Goal: Transaction & Acquisition: Subscribe to service/newsletter

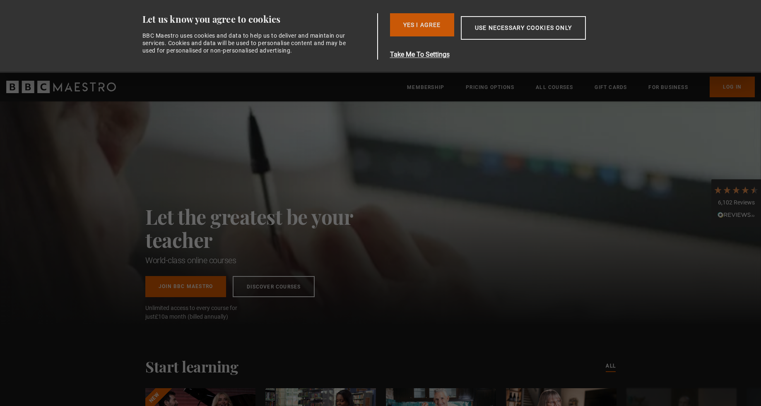
click at [419, 29] on button "Yes I Agree" at bounding box center [422, 24] width 64 height 23
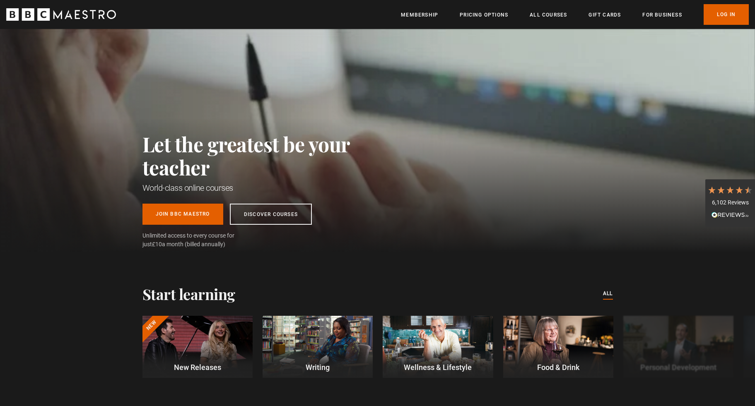
scroll to position [0, 109]
click at [278, 211] on link "Discover Courses" at bounding box center [271, 212] width 82 height 21
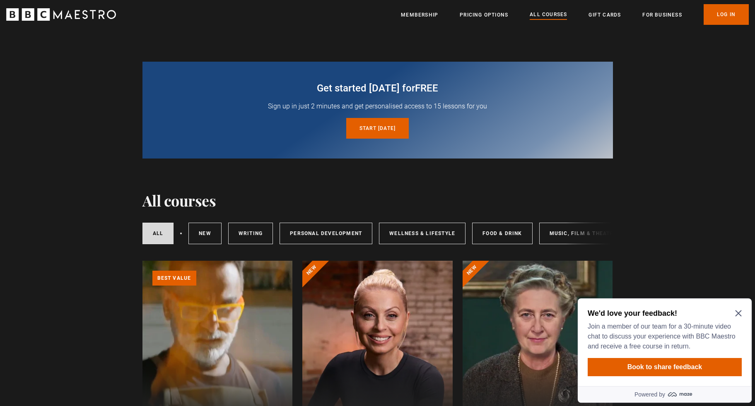
scroll to position [1, 0]
click at [740, 313] on icon "Close Maze Prompt" at bounding box center [738, 313] width 7 height 7
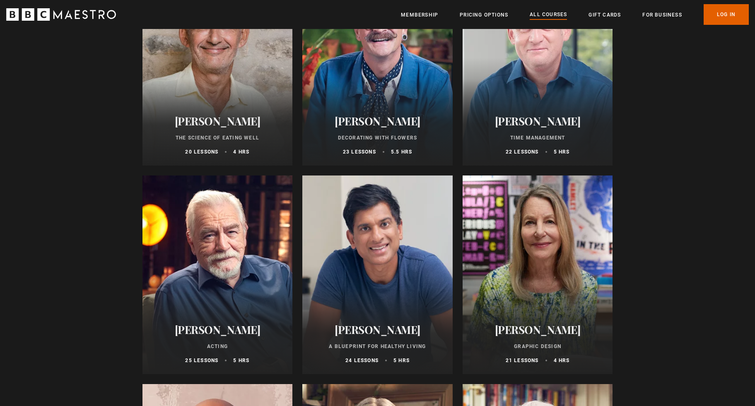
scroll to position [1437, 0]
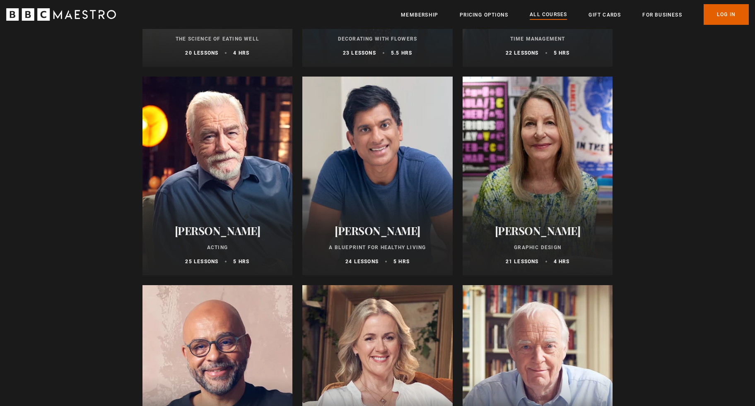
click at [529, 148] on div at bounding box center [538, 176] width 150 height 199
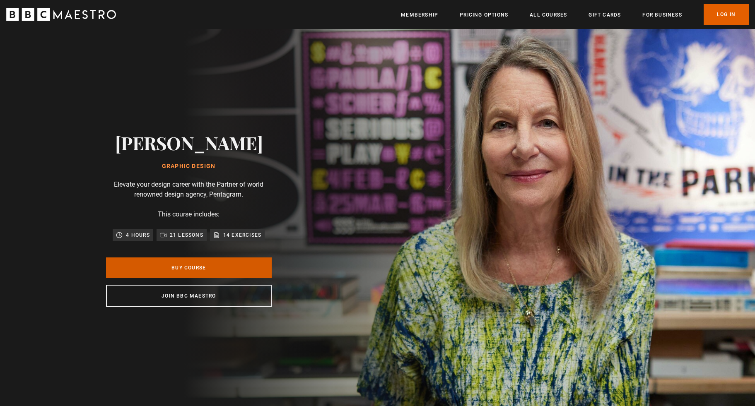
click at [187, 266] on link "Buy Course" at bounding box center [189, 268] width 166 height 21
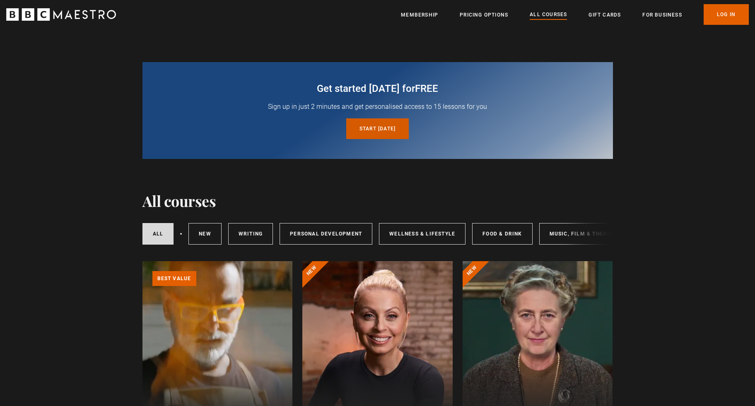
click at [382, 131] on link "Start today for free" at bounding box center [377, 128] width 63 height 21
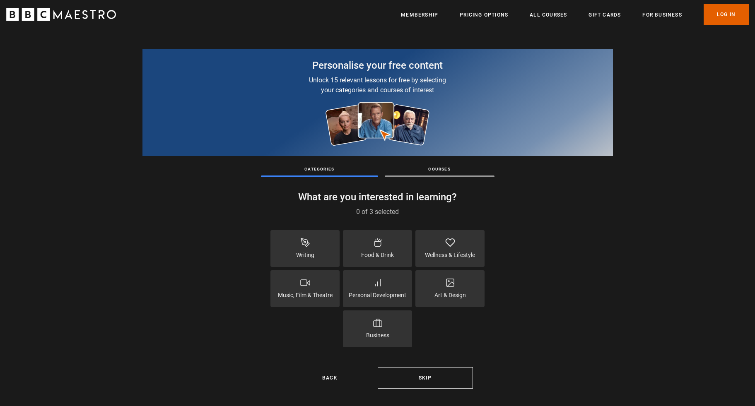
click at [449, 285] on icon at bounding box center [450, 283] width 10 height 10
click at [423, 377] on button "Continue" at bounding box center [425, 378] width 95 height 22
click at [434, 177] on div "Personalise your free content Unlock 15 relevant lessons for free by selecting …" at bounding box center [377, 225] width 755 height 393
click at [438, 170] on p "Courses" at bounding box center [440, 169] width 110 height 6
click at [429, 177] on div at bounding box center [440, 177] width 110 height 2
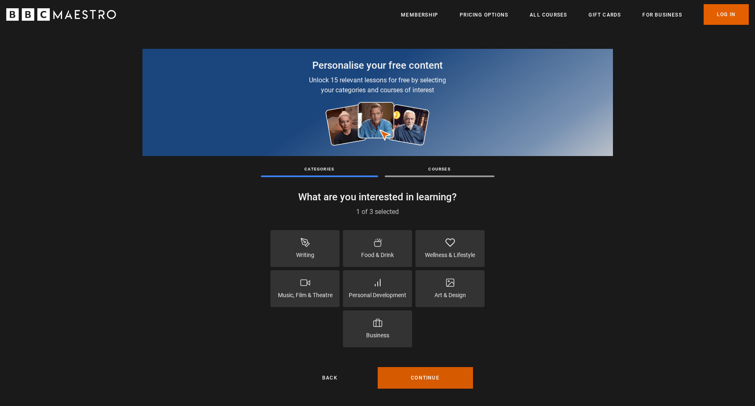
click at [417, 377] on button "Continue" at bounding box center [425, 378] width 95 height 22
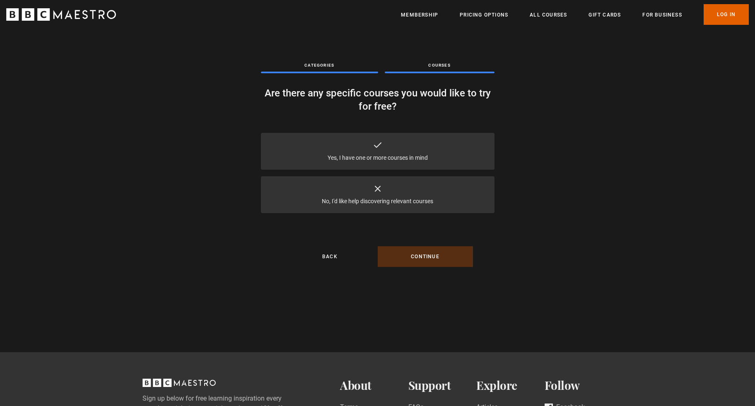
click at [381, 151] on div "Yes, I have one or more courses in mind" at bounding box center [378, 151] width 234 height 37
click at [430, 258] on button "Continue" at bounding box center [425, 256] width 95 height 21
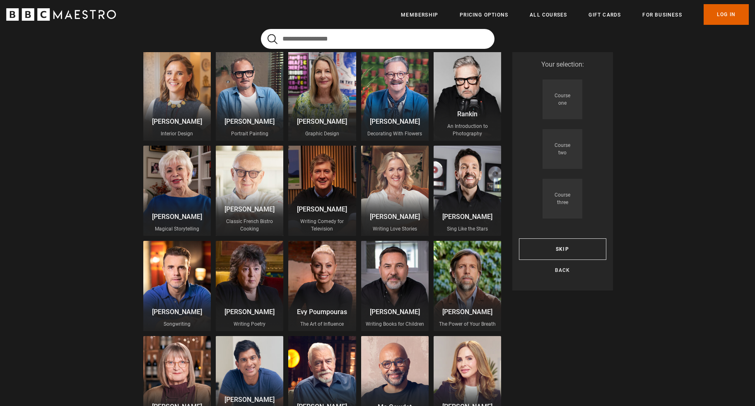
scroll to position [82, 0]
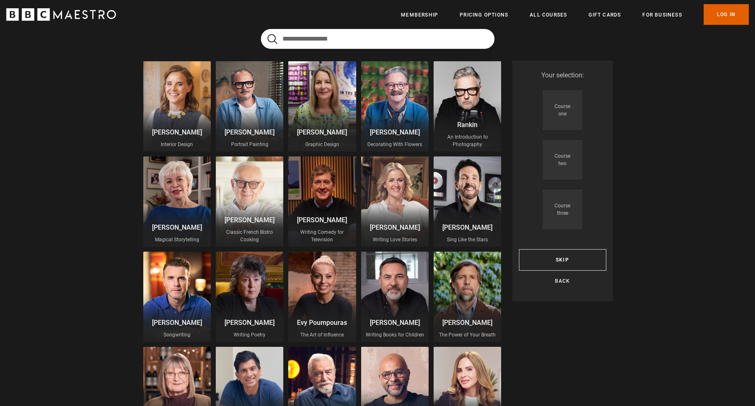
click at [320, 104] on div at bounding box center [322, 106] width 68 height 90
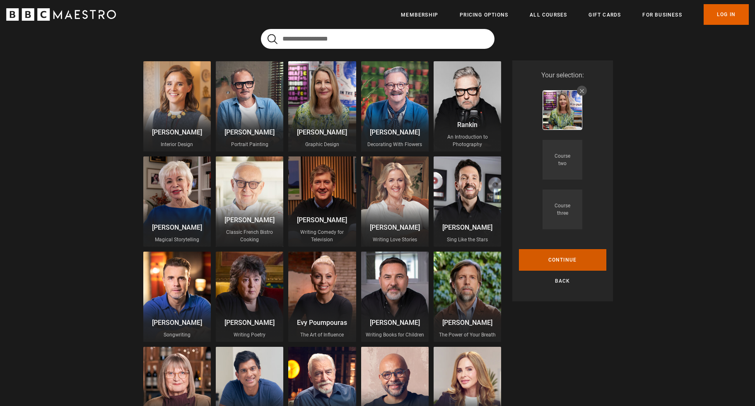
click at [562, 258] on button "Continue" at bounding box center [562, 260] width 87 height 22
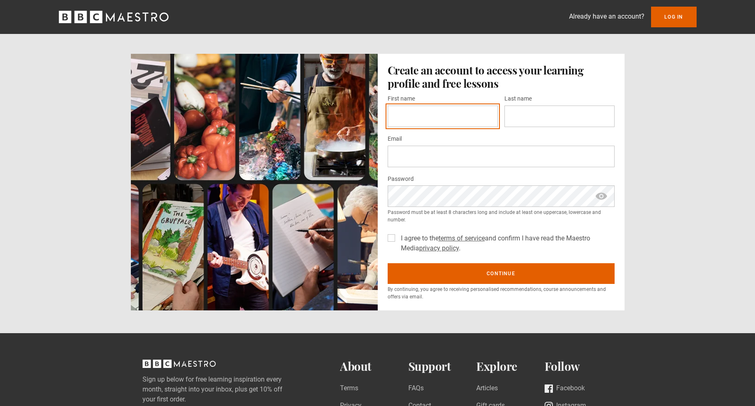
click at [401, 119] on input "First name *" at bounding box center [443, 117] width 110 height 22
type input "***"
type input "********"
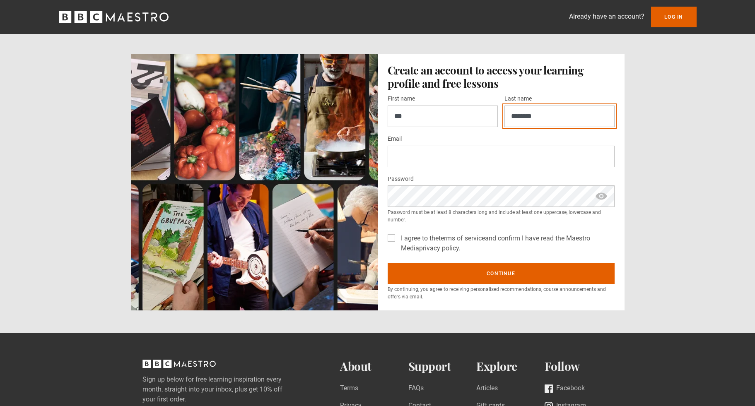
type input "**********"
click at [398, 239] on label "I agree to the terms of service and confirm I have read the Maestro Media priva…" at bounding box center [506, 244] width 217 height 20
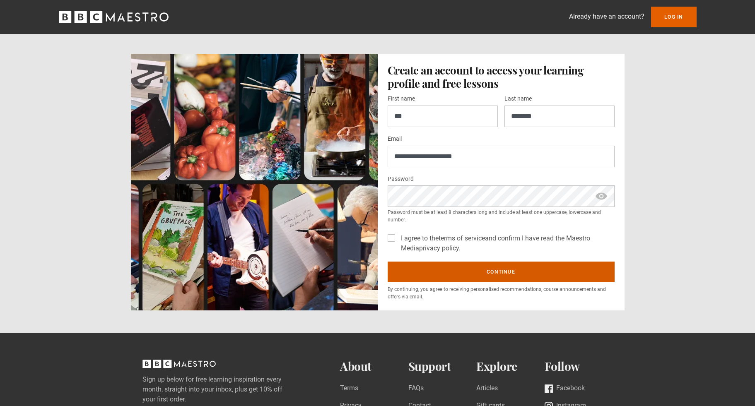
click at [507, 273] on button "Continue" at bounding box center [501, 272] width 227 height 21
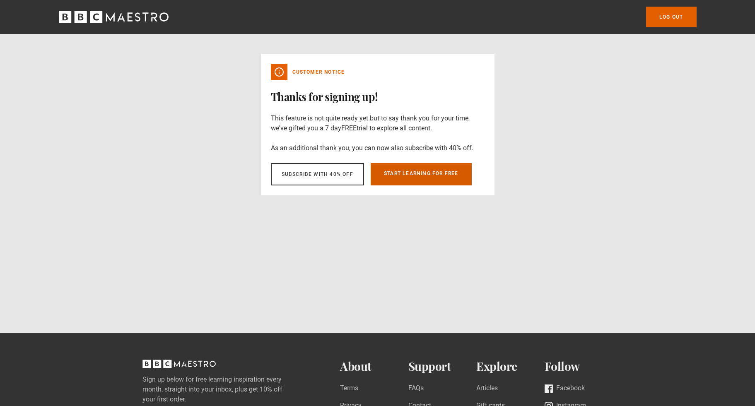
click at [412, 174] on link "Start learning for free" at bounding box center [421, 174] width 101 height 22
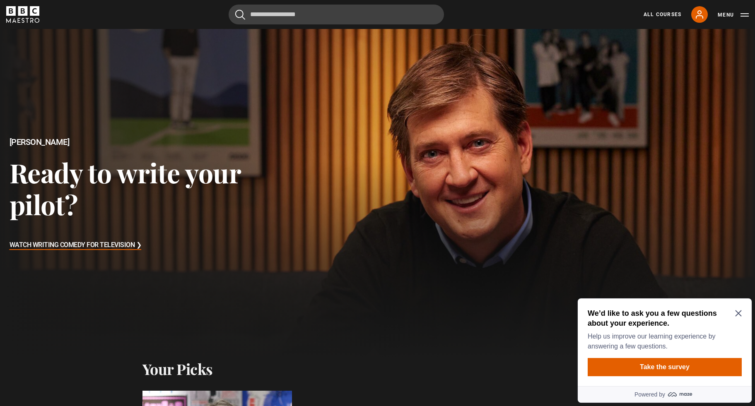
click at [740, 313] on icon "Close Maze Prompt" at bounding box center [738, 313] width 7 height 7
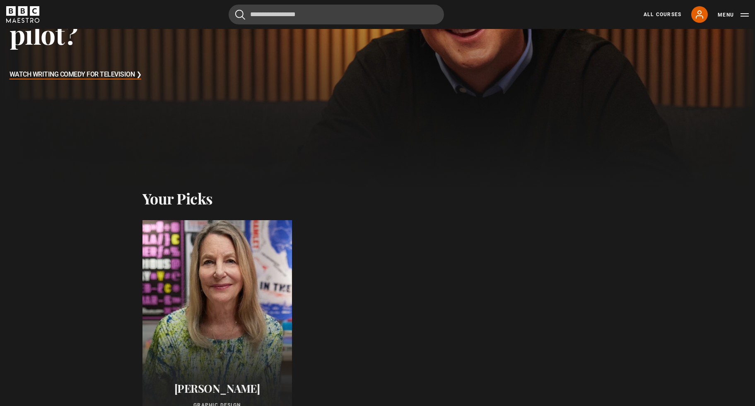
scroll to position [207, 0]
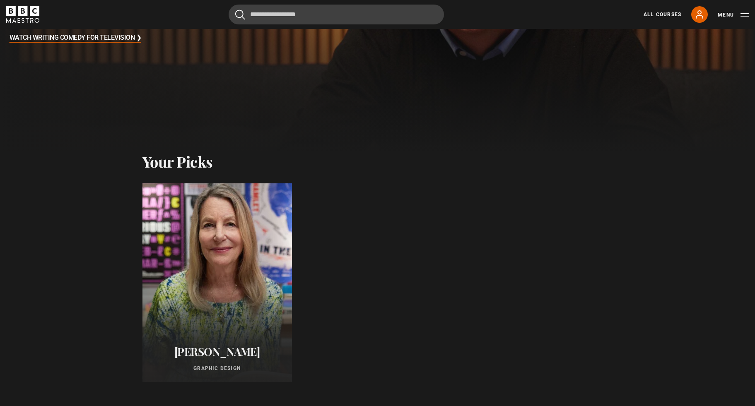
click at [221, 275] on div at bounding box center [217, 283] width 164 height 219
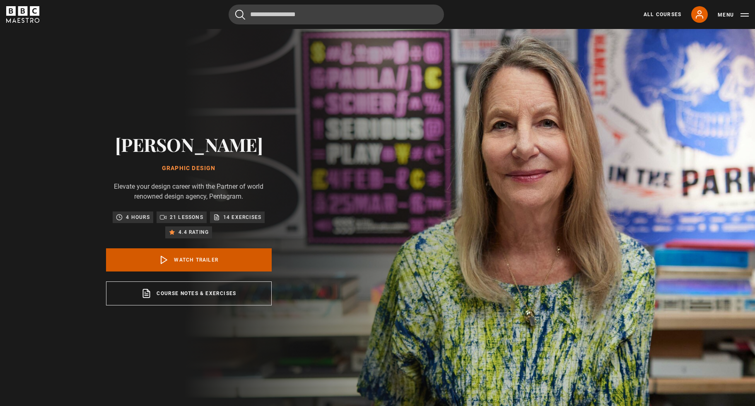
click at [183, 259] on link "Watch Trailer" at bounding box center [189, 259] width 166 height 23
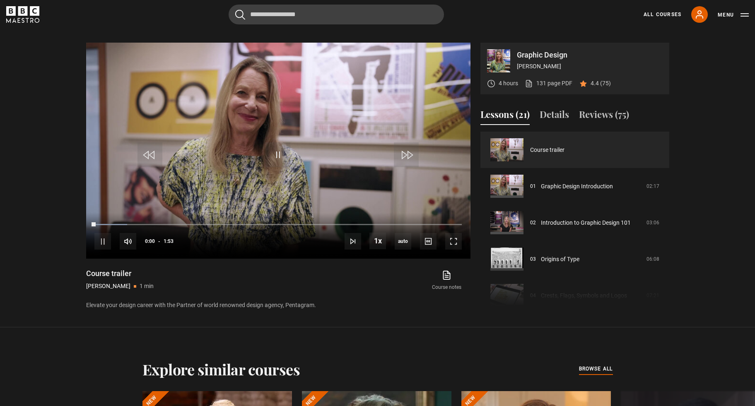
scroll to position [410, 0]
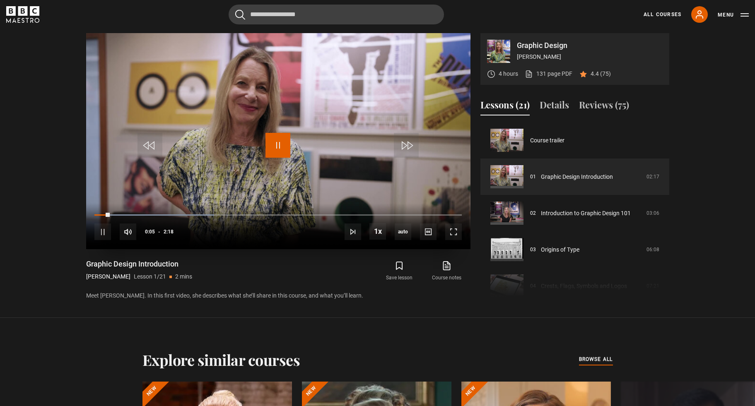
click at [279, 145] on span "Video Player" at bounding box center [277, 145] width 25 height 25
